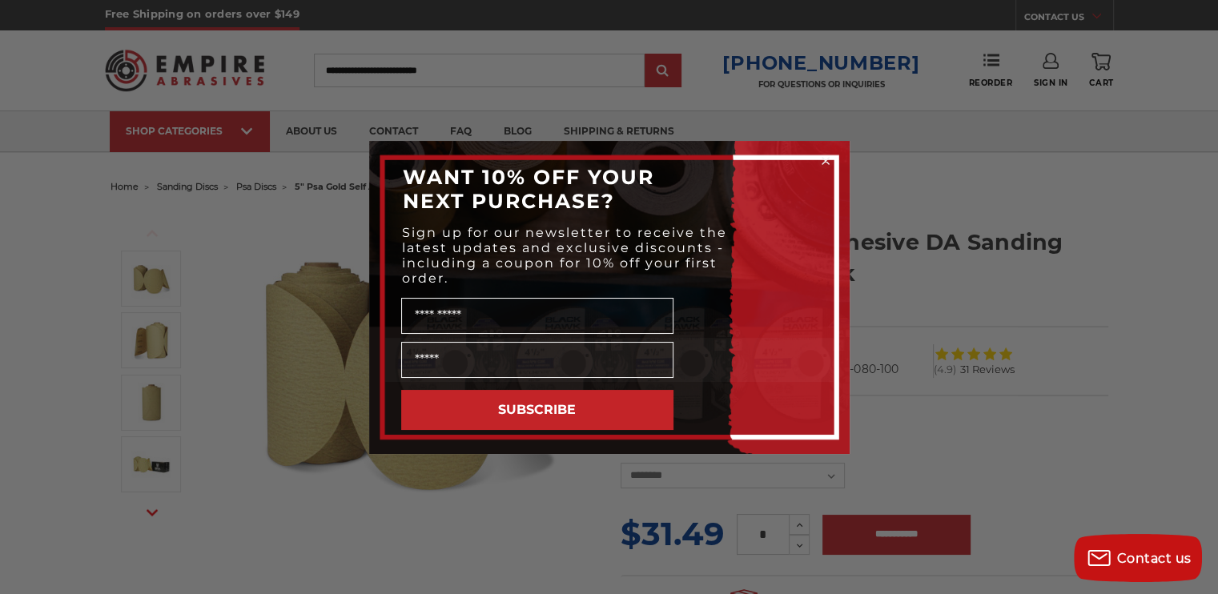
click at [825, 157] on circle "Close dialog" at bounding box center [825, 160] width 15 height 15
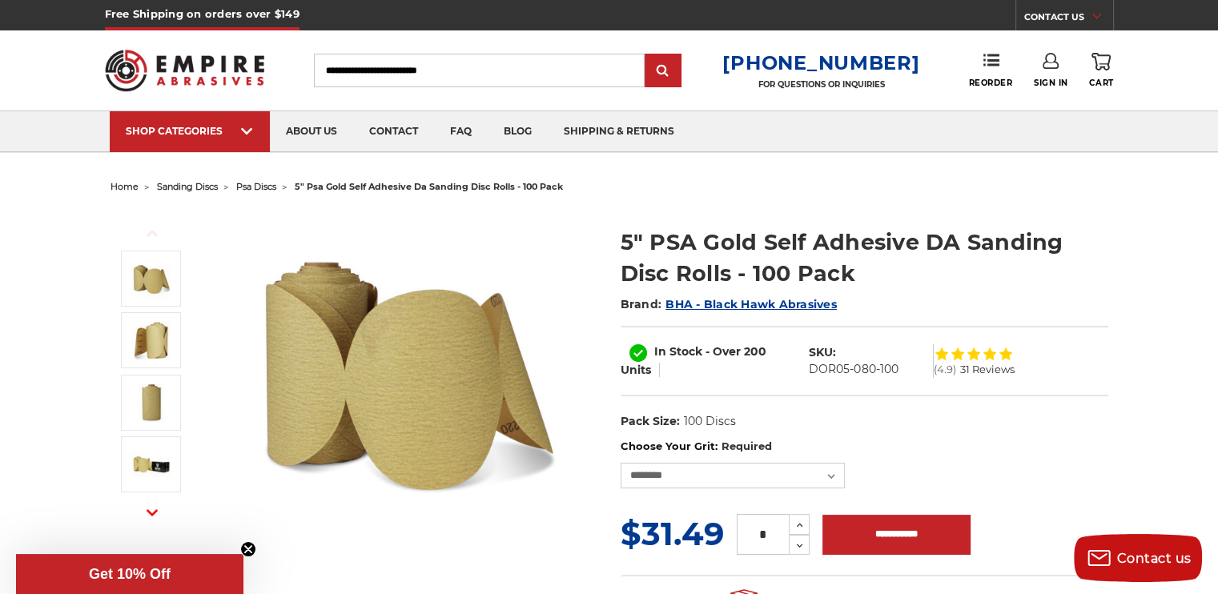
click at [441, 319] on img at bounding box center [407, 370] width 320 height 320
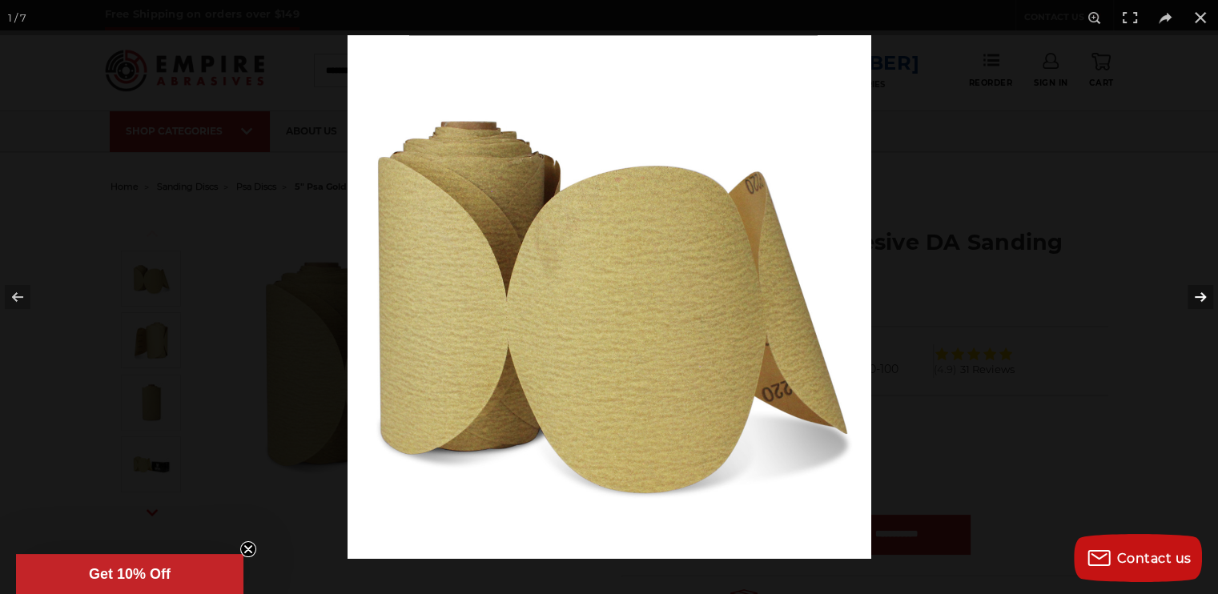
click at [1199, 296] on button at bounding box center [1190, 297] width 56 height 80
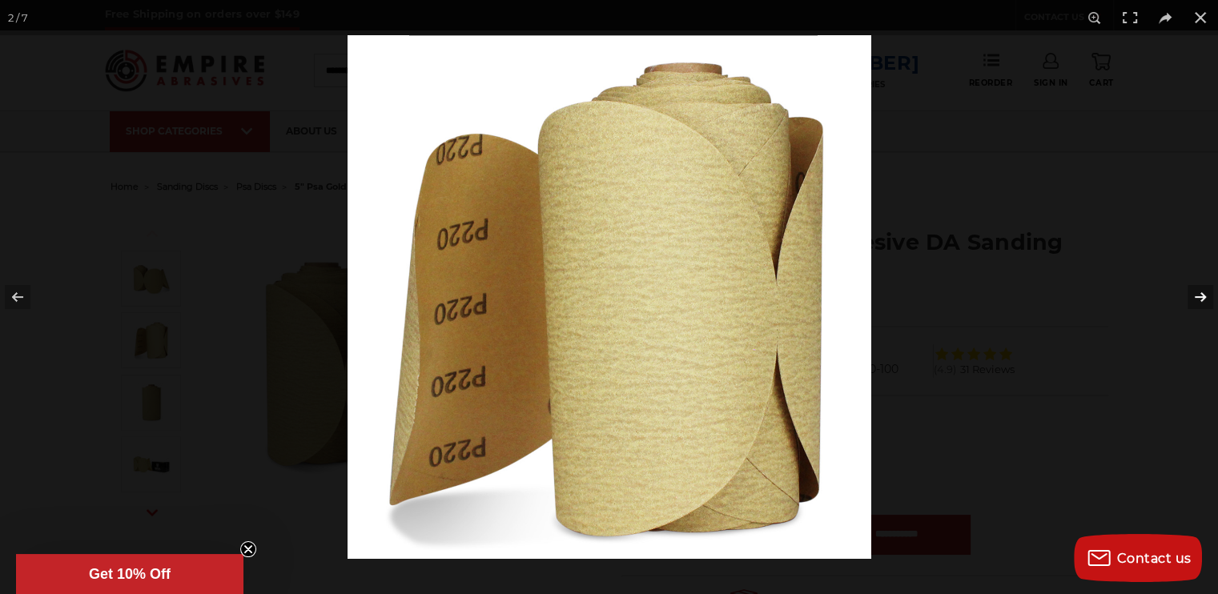
click at [1199, 296] on button at bounding box center [1190, 297] width 56 height 80
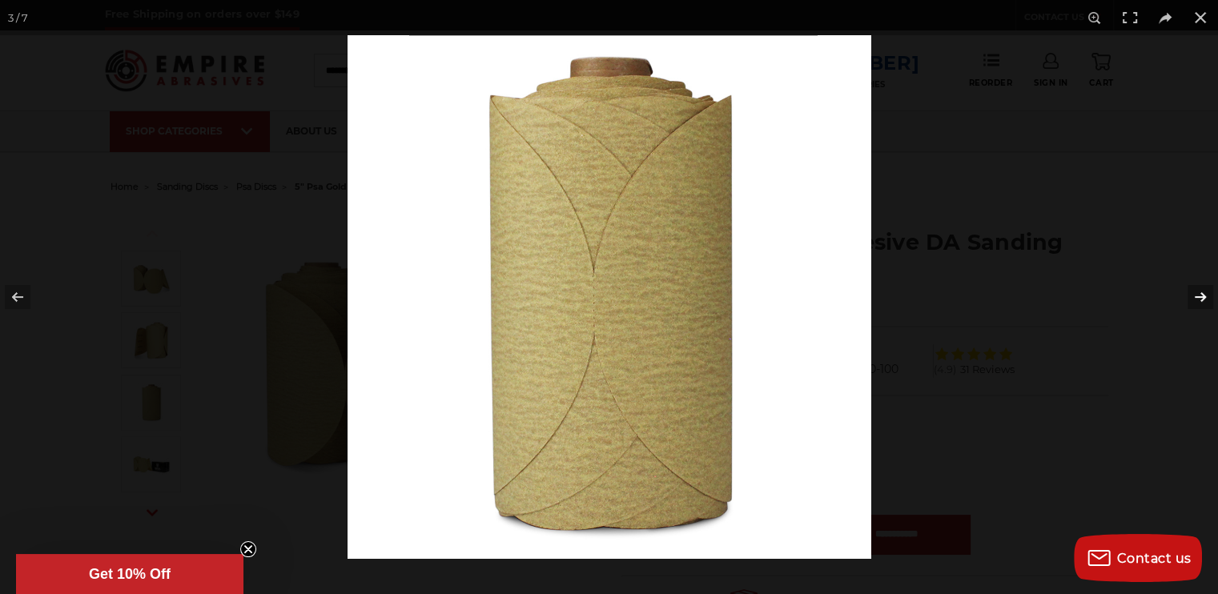
click at [1199, 296] on button at bounding box center [1190, 297] width 56 height 80
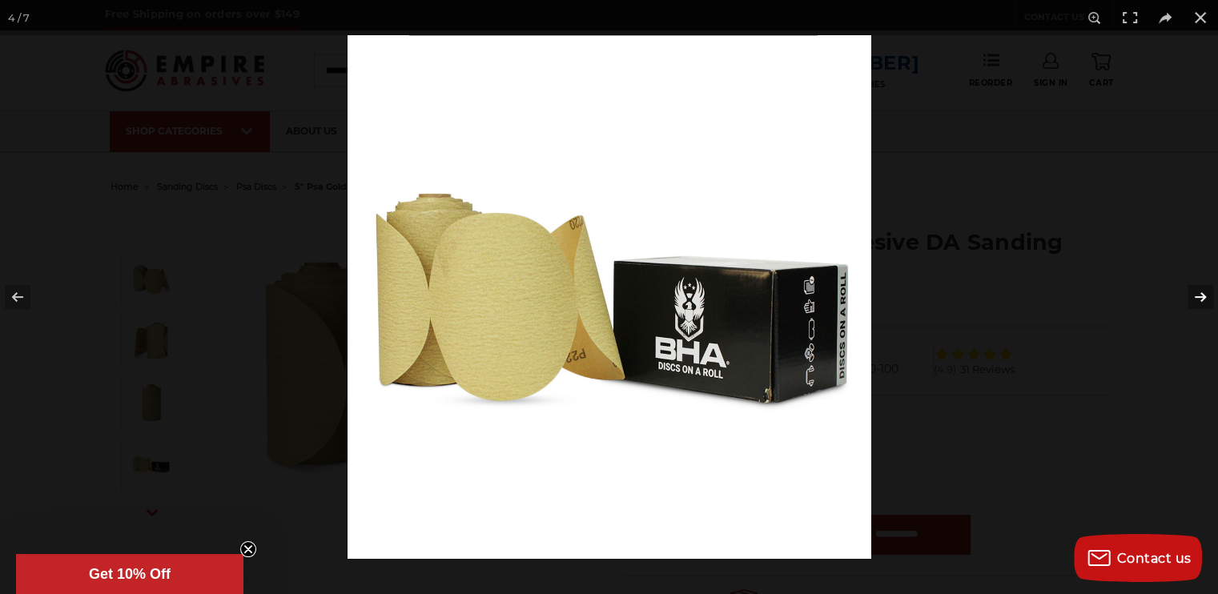
click at [1199, 296] on button at bounding box center [1190, 297] width 56 height 80
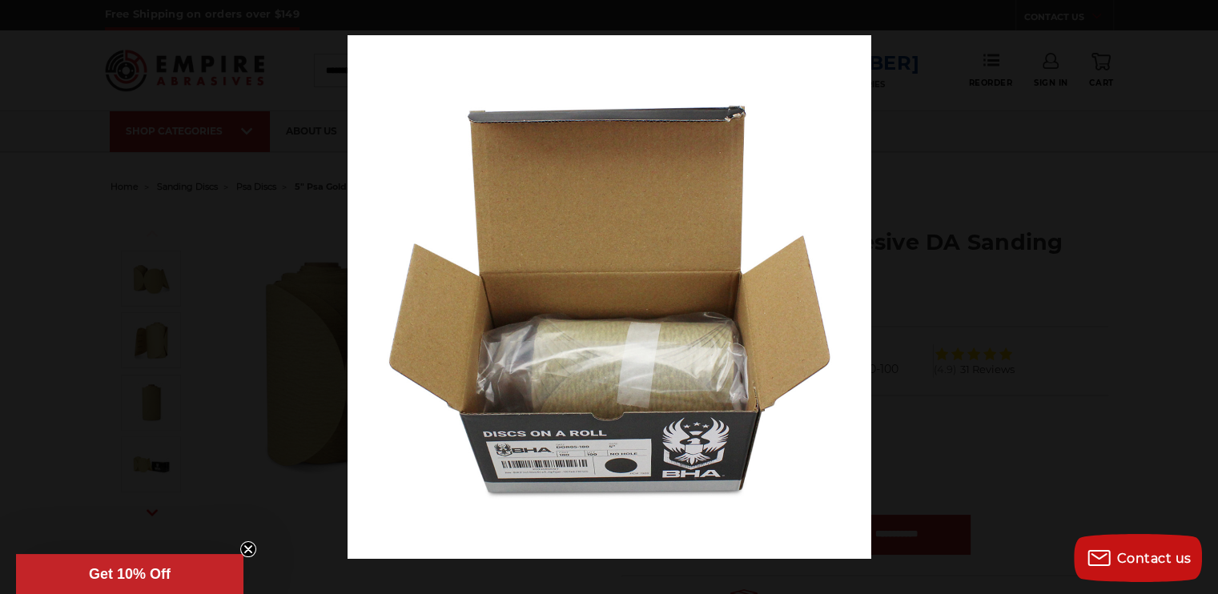
click at [1199, 296] on button at bounding box center [1190, 297] width 56 height 80
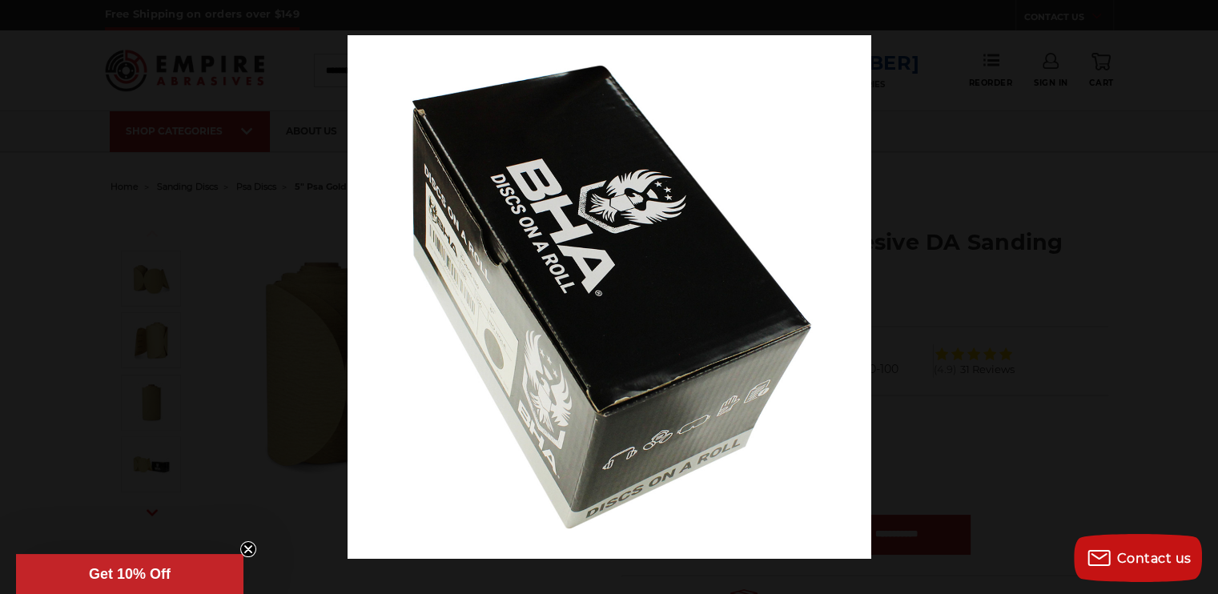
click at [1199, 296] on button at bounding box center [1190, 297] width 56 height 80
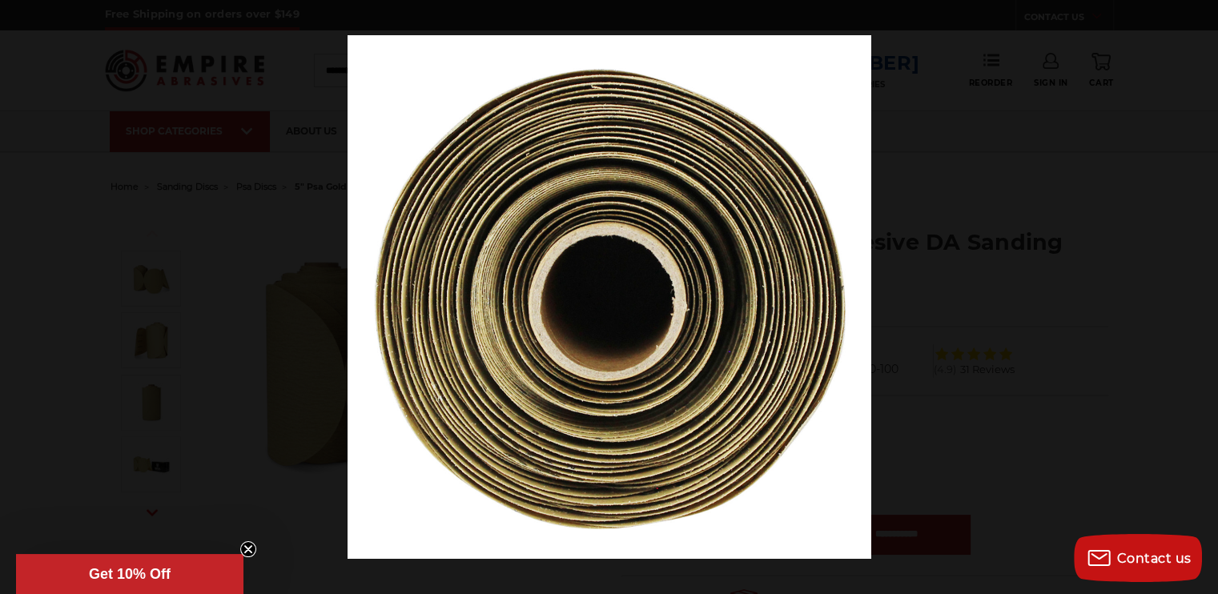
click at [1199, 296] on button at bounding box center [1190, 297] width 56 height 80
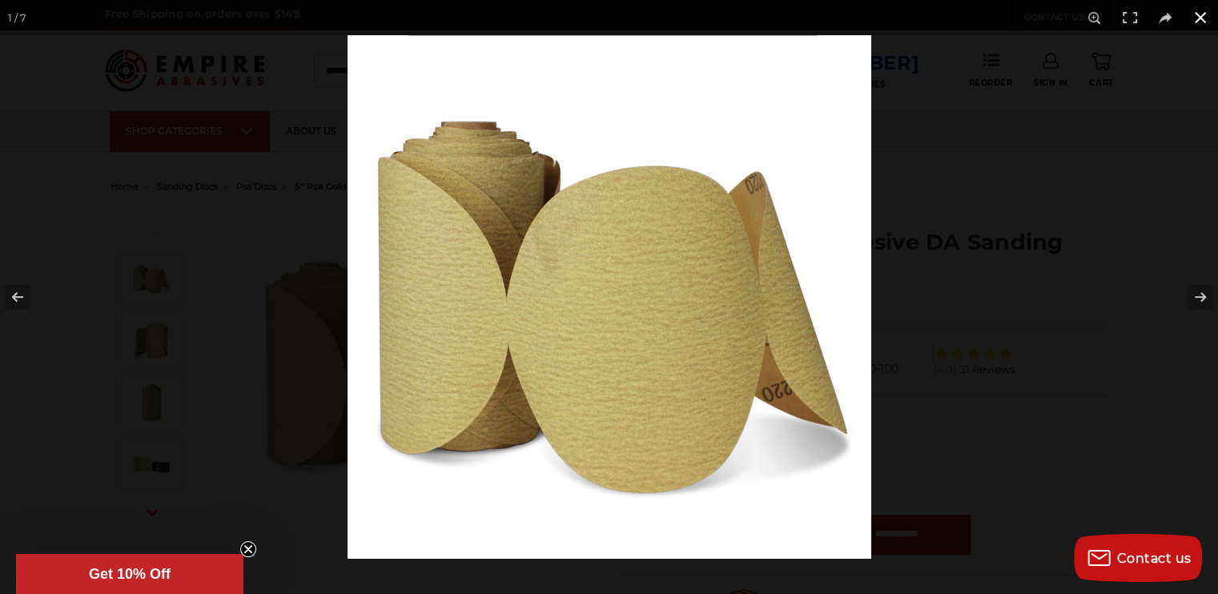
click at [1203, 22] on button at bounding box center [1200, 17] width 35 height 35
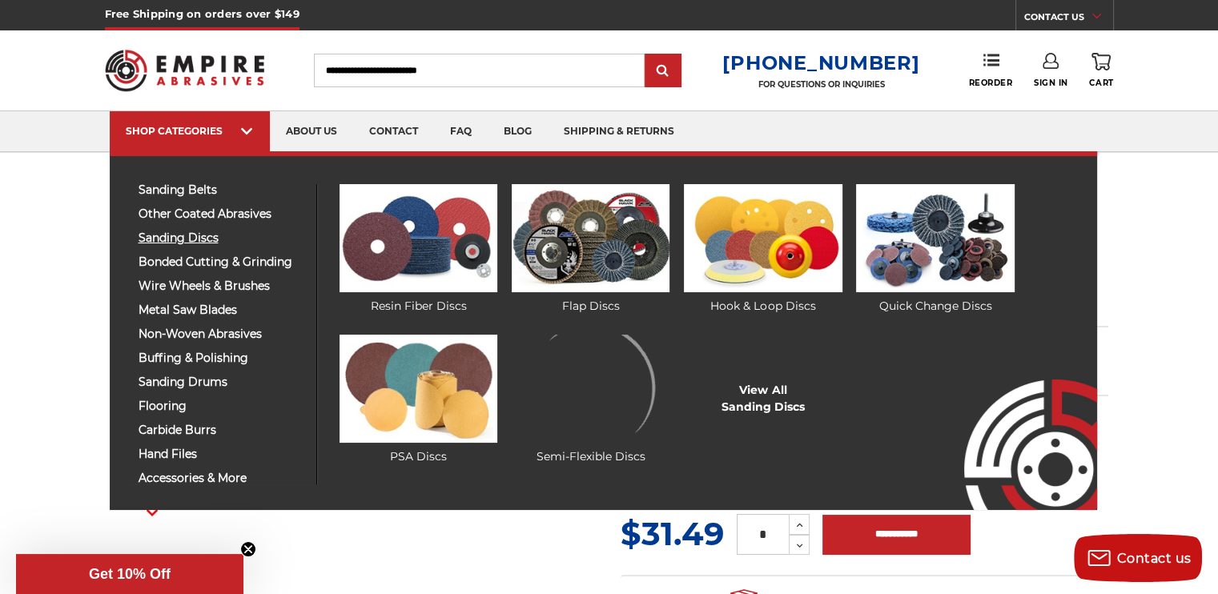
click at [206, 234] on span "sanding discs" at bounding box center [222, 238] width 166 height 12
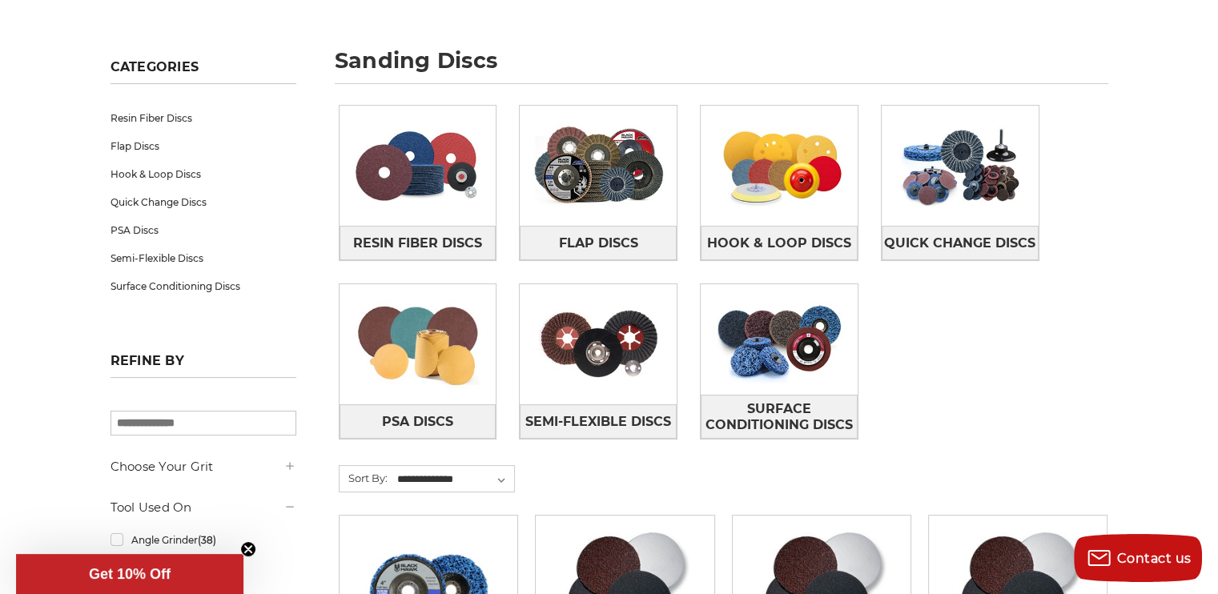
scroll to position [211, 0]
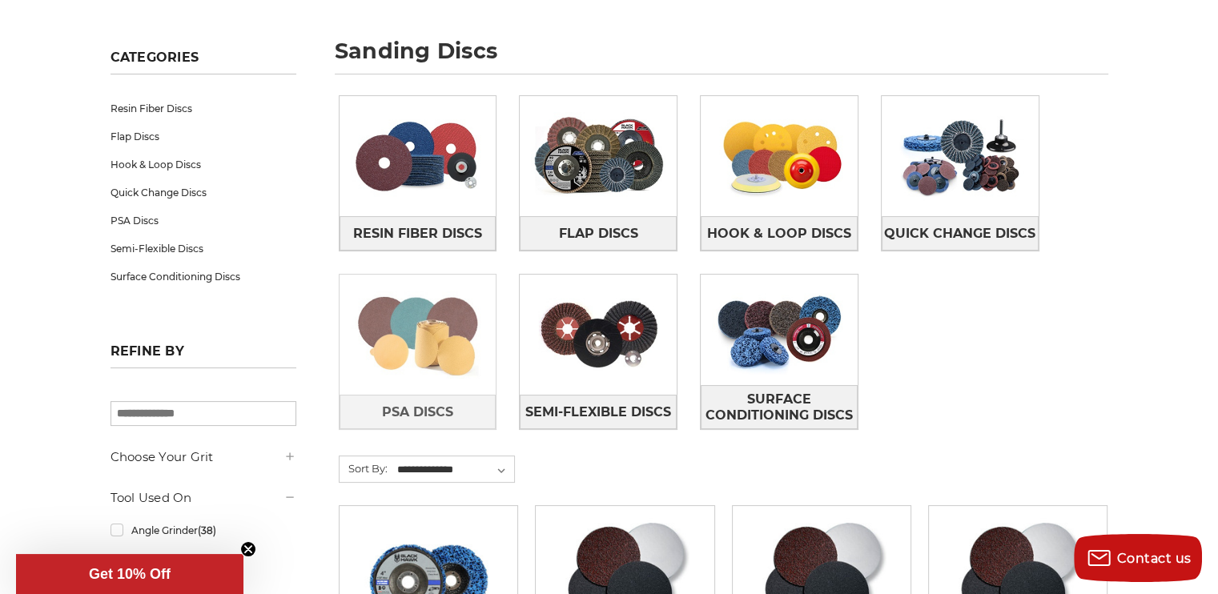
click at [419, 321] on img at bounding box center [417, 334] width 157 height 110
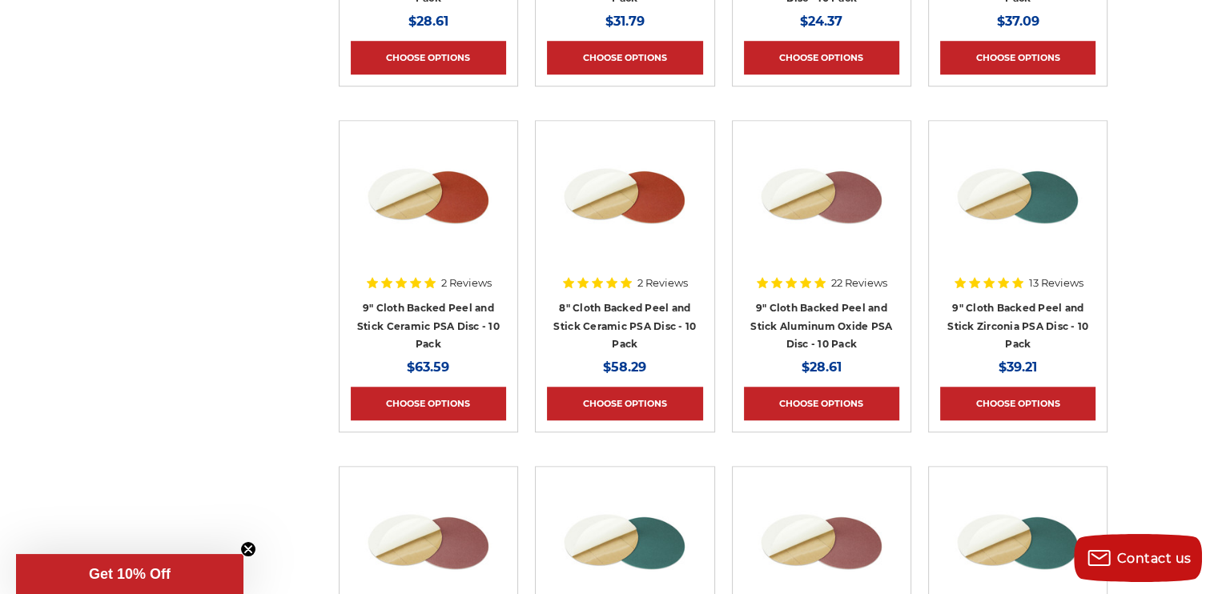
scroll to position [720, 0]
